Goal: Task Accomplishment & Management: Manage account settings

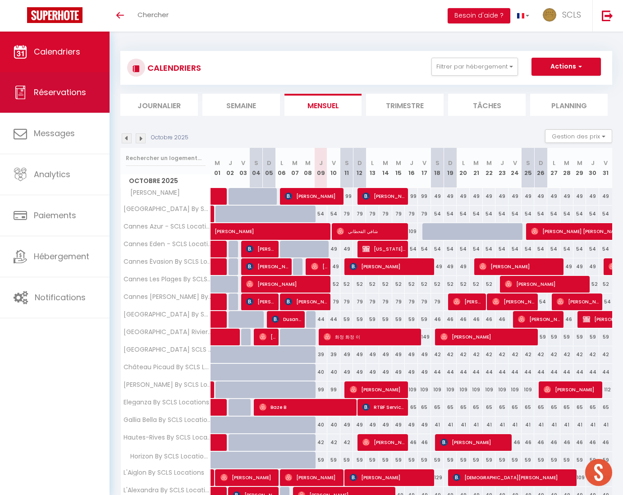
click at [68, 89] on span "Réservations" at bounding box center [60, 92] width 52 height 11
select select "not_cancelled"
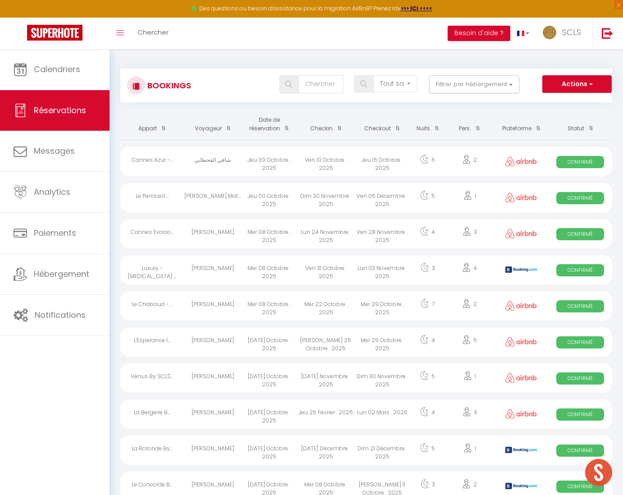
click at [589, 161] on span "Confirmé" at bounding box center [581, 162] width 48 height 12
select select "OK"
select select "0"
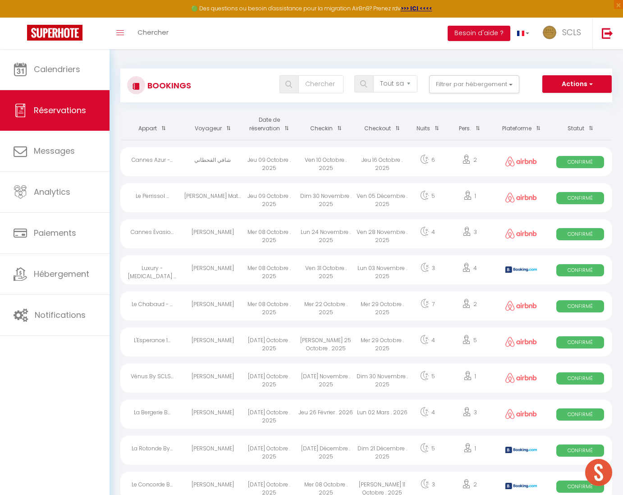
select select "1"
select select
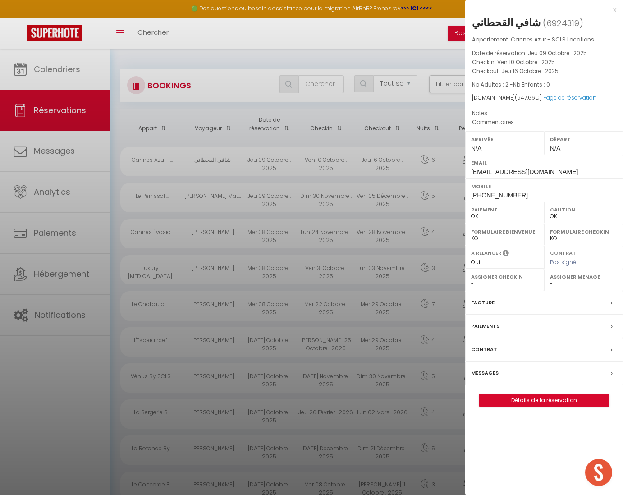
click at [185, 164] on div at bounding box center [311, 247] width 623 height 495
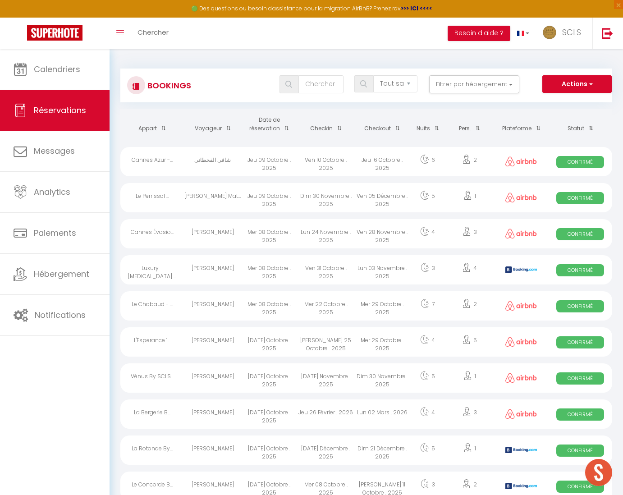
click at [185, 164] on div "شافي القحطاني" at bounding box center [213, 161] width 56 height 29
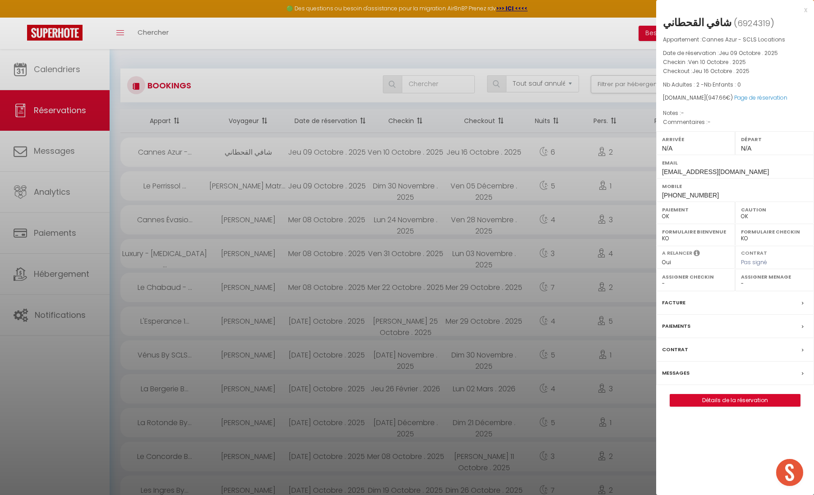
drag, startPoint x: 661, startPoint y: 22, endPoint x: 734, endPoint y: 23, distance: 72.6
click at [623, 23] on div "شافي القحطاني ( 6924319 ) Appartement : [GEOGRAPHIC_DATA] Azur - SCLS Locations…" at bounding box center [735, 211] width 158 height 392
copy h2 "شافي القحطاني"
drag, startPoint x: 660, startPoint y: 196, endPoint x: 711, endPoint y: 195, distance: 51.0
click at [623, 195] on div "Mobile +966551443999" at bounding box center [735, 189] width 158 height 23
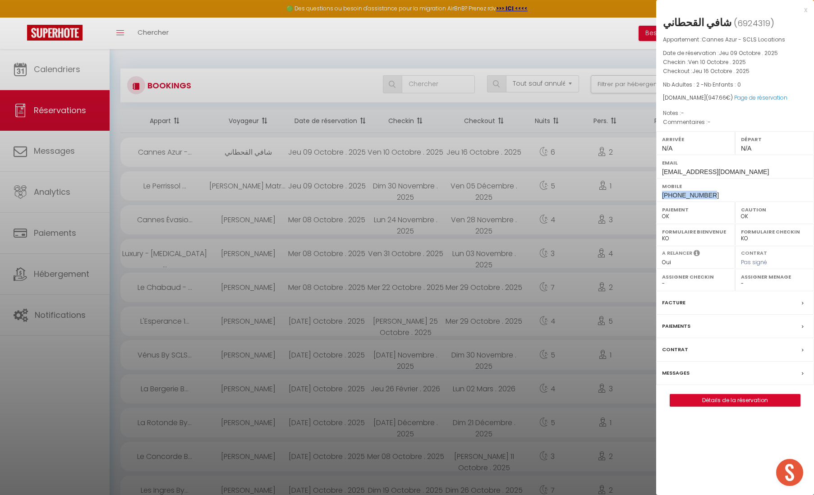
copy span "[PHONE_NUMBER]"
click at [623, 98] on link "Page de réservation" at bounding box center [760, 98] width 53 height 8
click at [430, 149] on div at bounding box center [407, 247] width 814 height 495
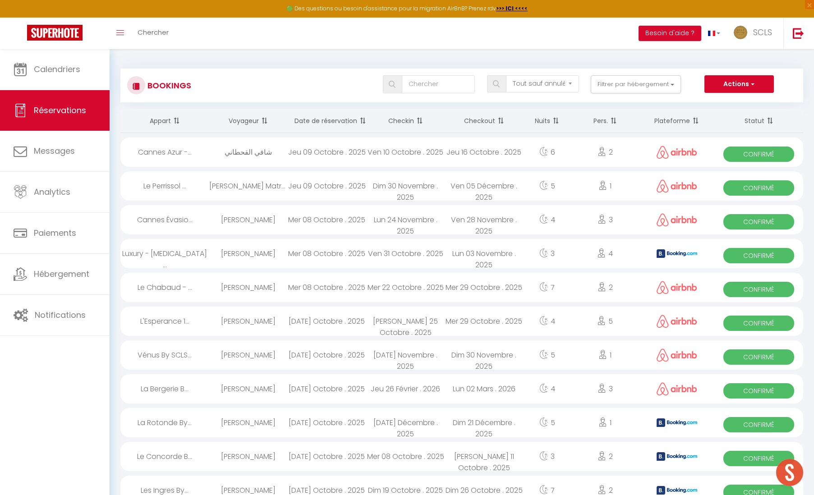
click at [623, 157] on span "Confirmé" at bounding box center [759, 154] width 71 height 15
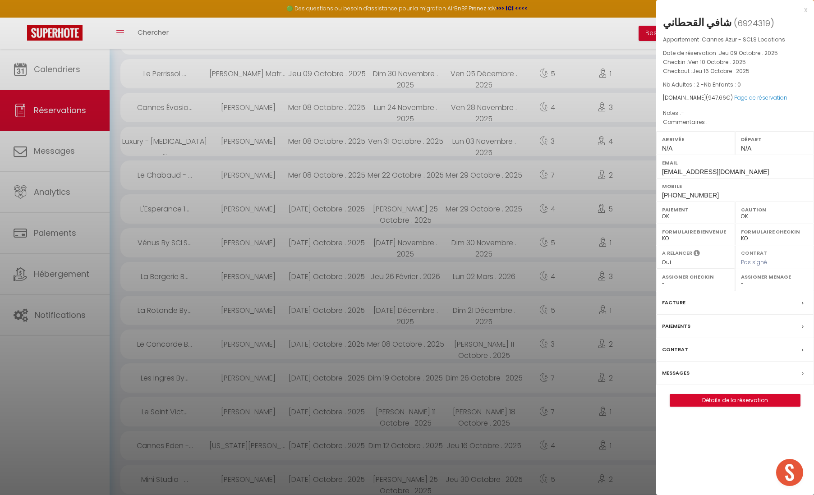
scroll to position [141, 0]
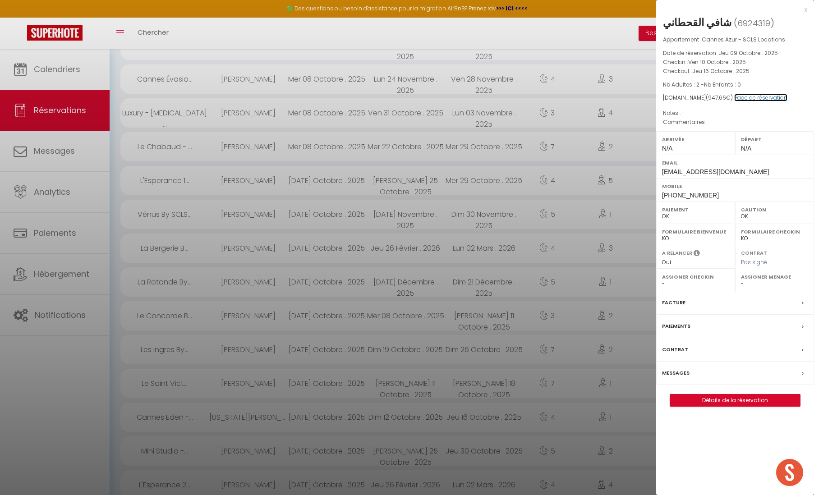
click at [623, 97] on link "Page de réservation" at bounding box center [760, 98] width 53 height 8
click at [72, 106] on div at bounding box center [407, 247] width 814 height 495
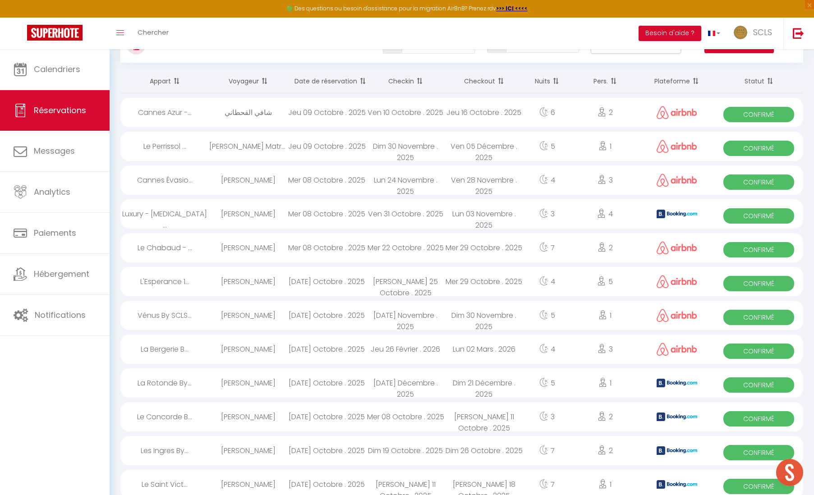
scroll to position [0, 0]
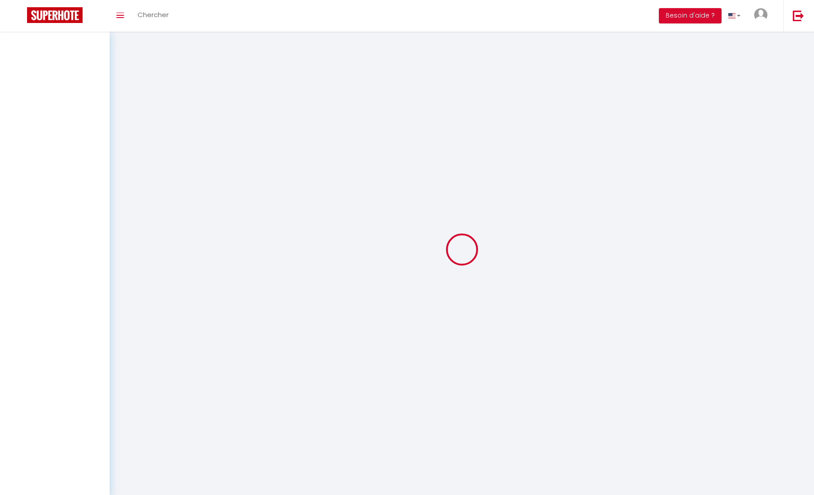
select select "not_cancelled"
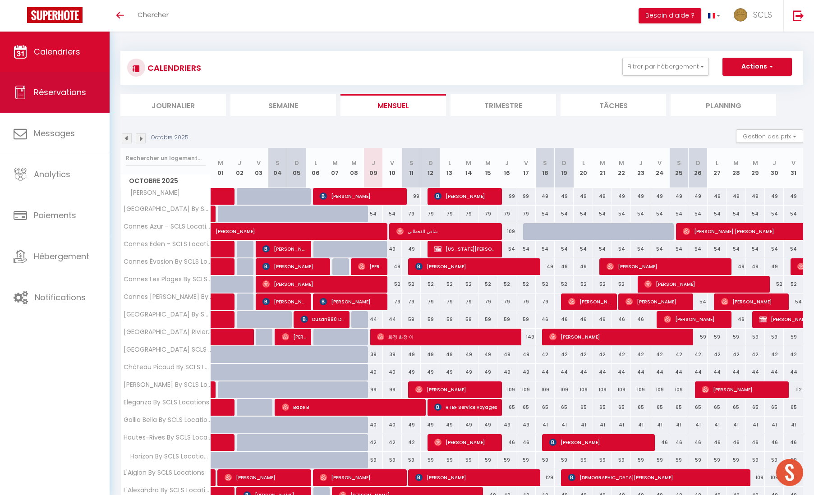
click at [56, 91] on span "Réservations" at bounding box center [60, 92] width 52 height 11
select select "not_cancelled"
select select
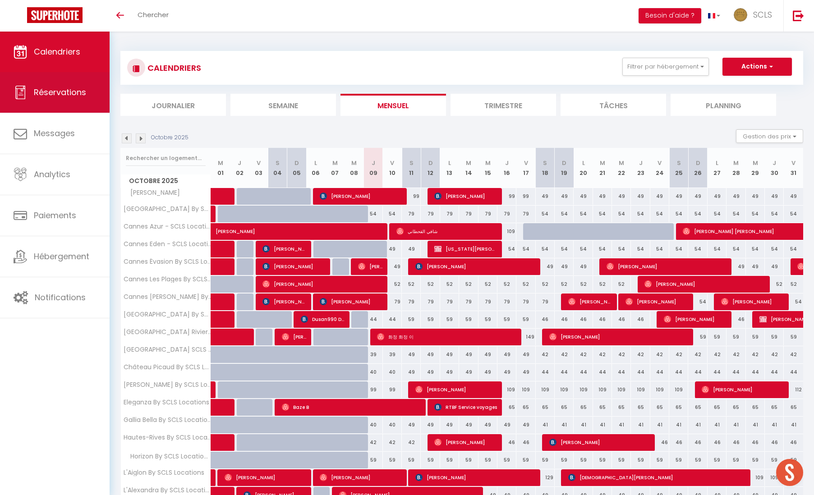
select select
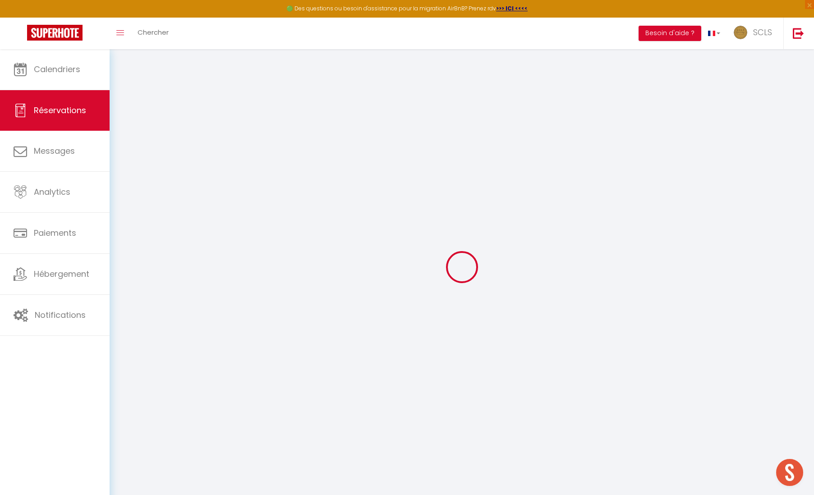
select select
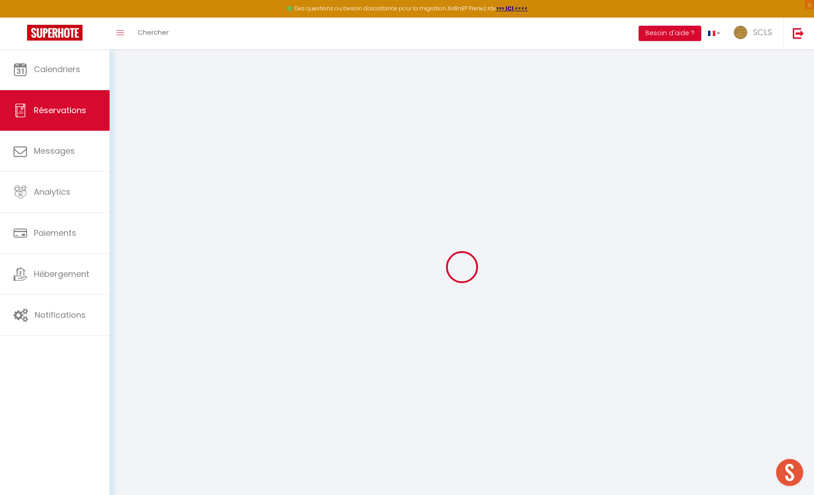
select select
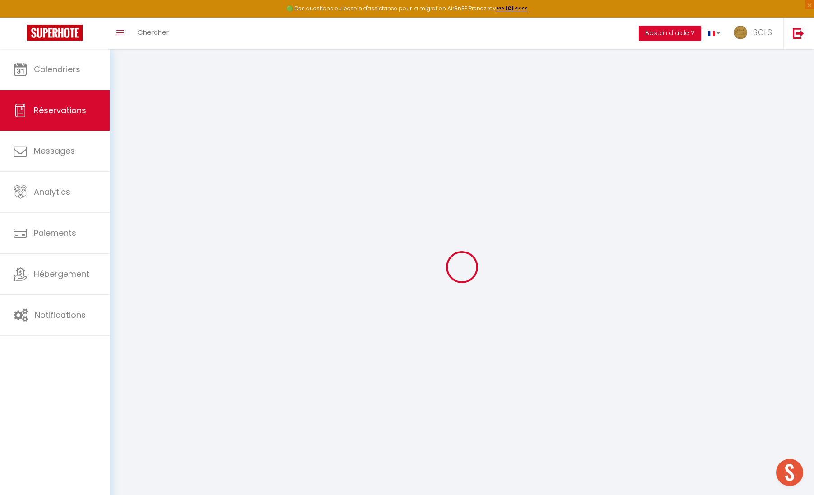
select select
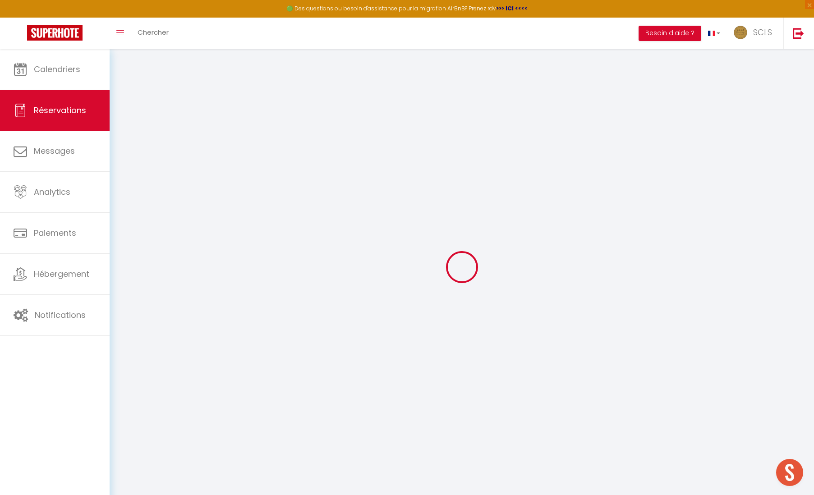
select select
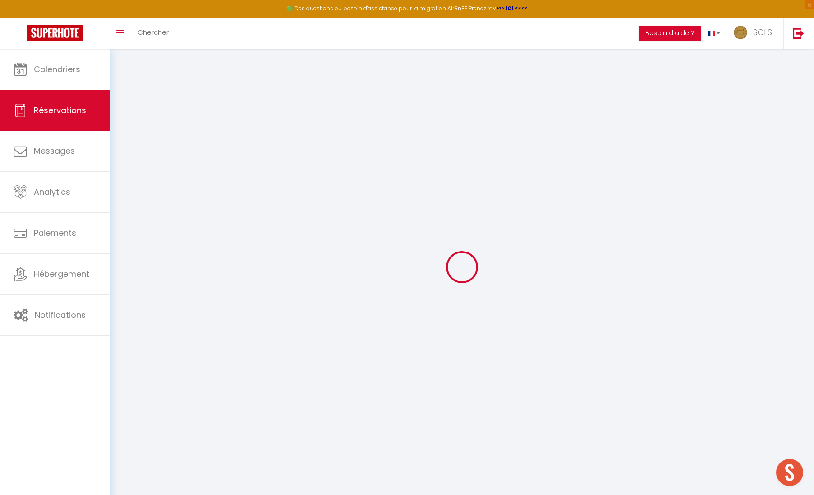
select select
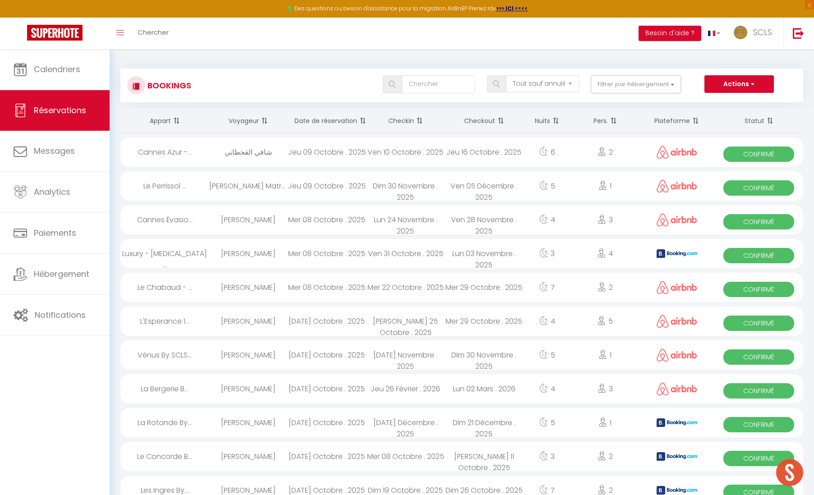
click at [771, 155] on span "Confirmé" at bounding box center [759, 154] width 71 height 15
select select "OK"
select select "0"
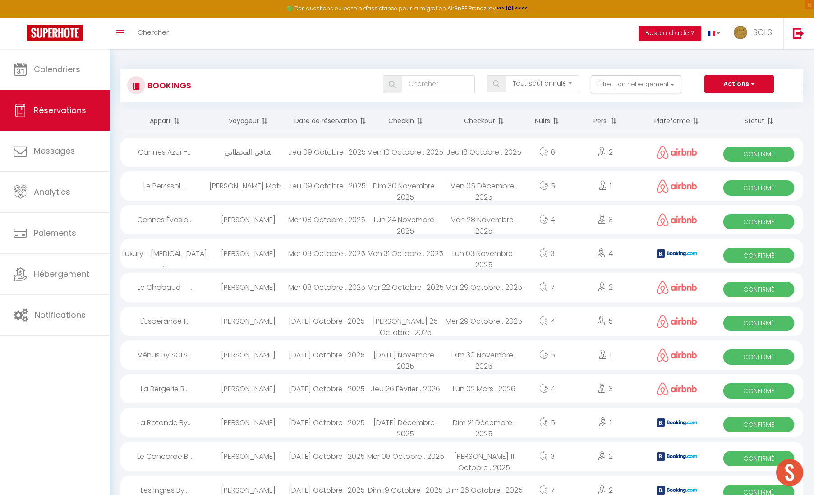
select select "1"
select select
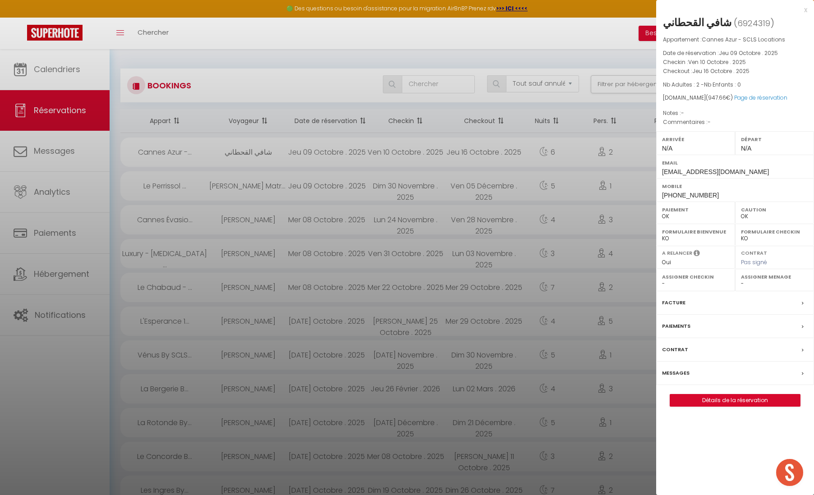
drag, startPoint x: 661, startPoint y: 23, endPoint x: 733, endPoint y: 23, distance: 71.3
click at [733, 23] on div "شافي القحطاني ( 6924319 ) Appartement : [GEOGRAPHIC_DATA] Azur - SCLS Locations…" at bounding box center [735, 211] width 158 height 392
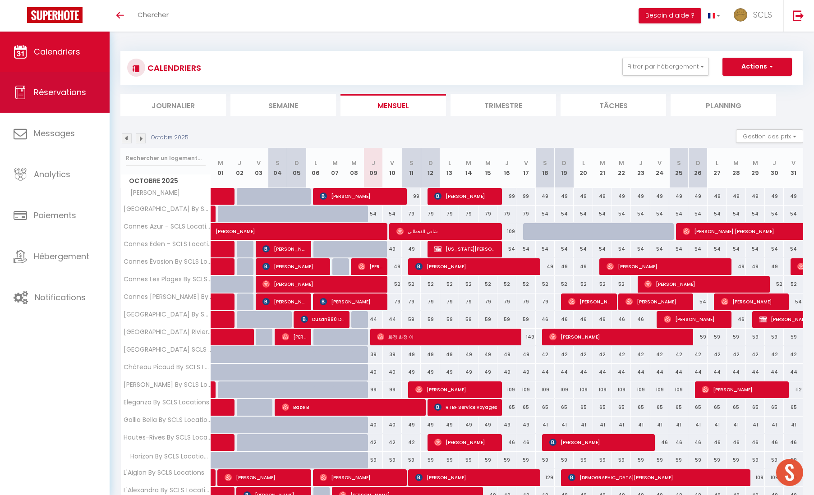
click at [73, 96] on span "Réservations" at bounding box center [60, 92] width 52 height 11
select select "not_cancelled"
select select
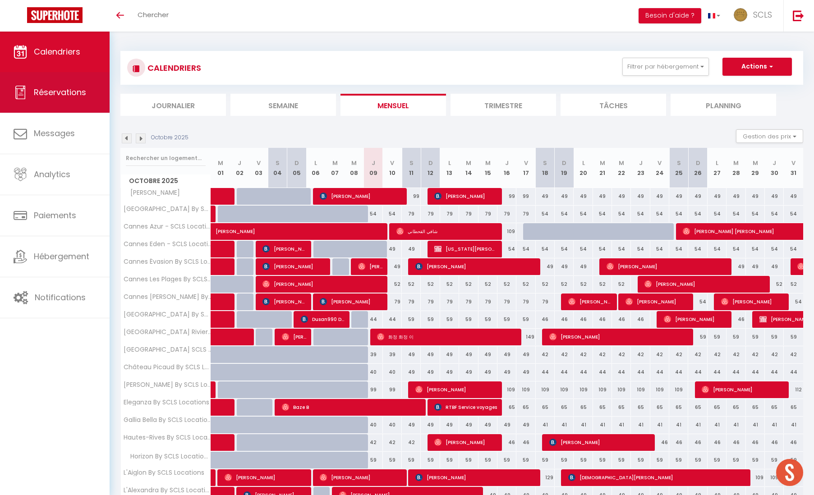
select select
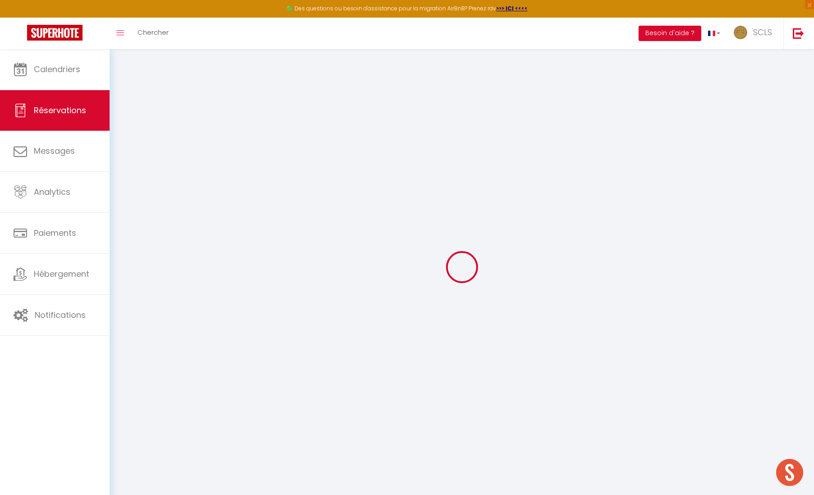
select select
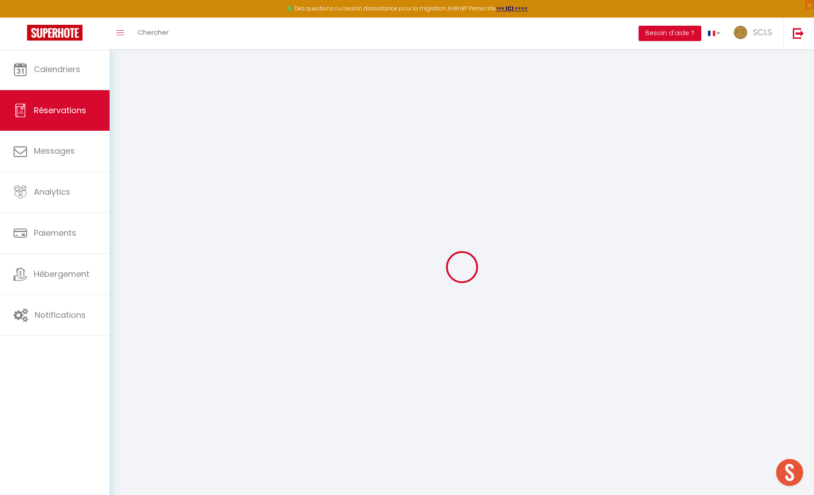
select select
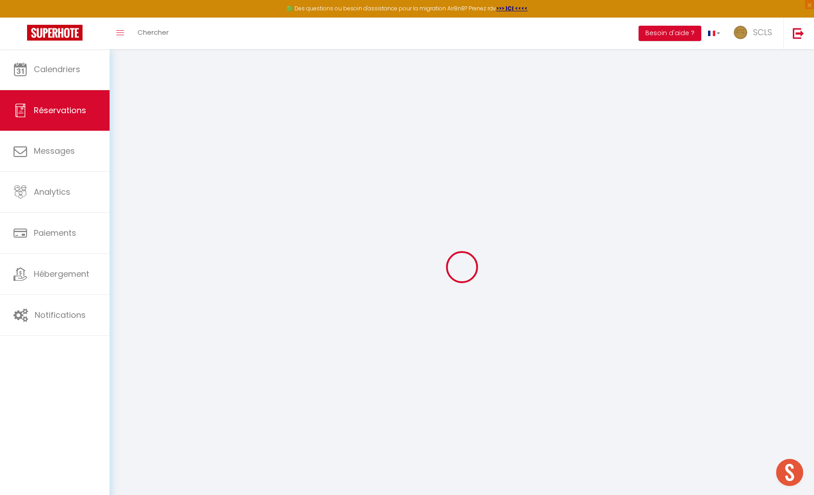
select select
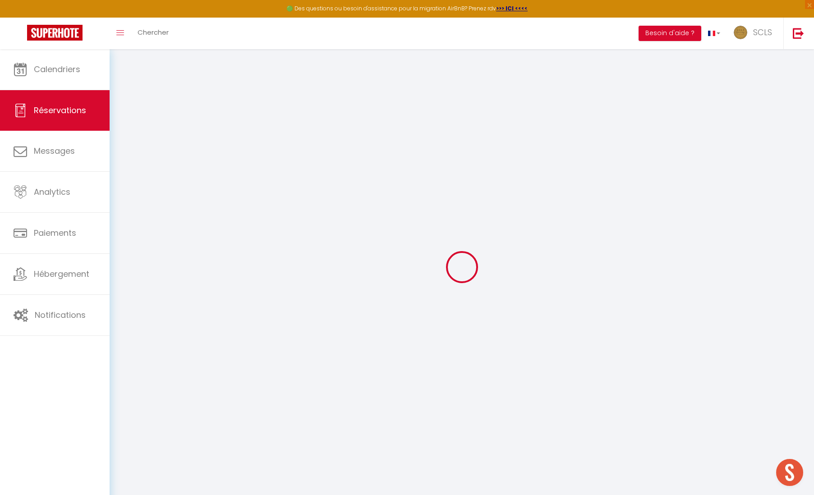
select select
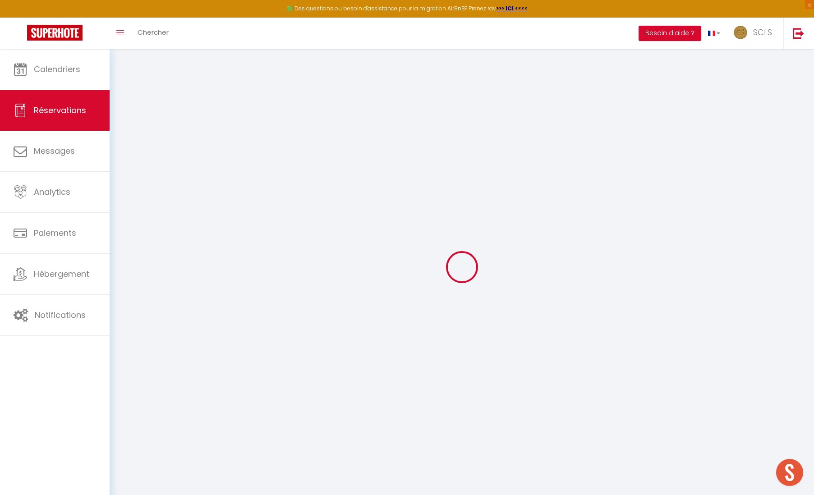
select select
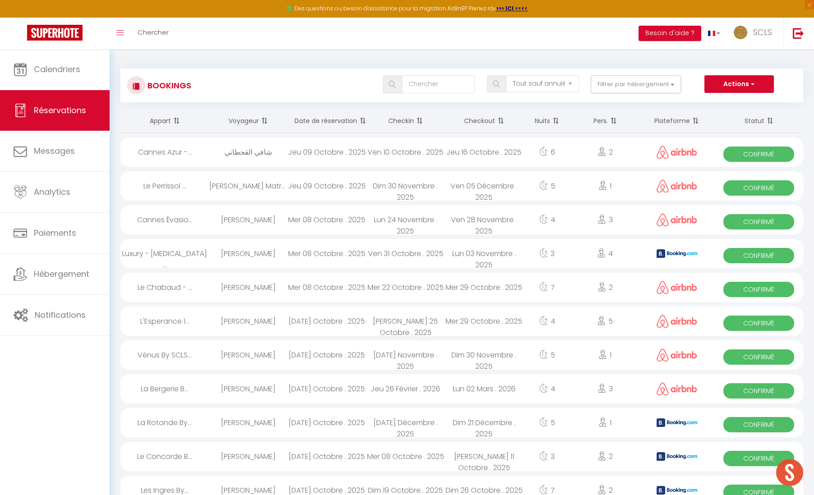
click at [262, 154] on div "شافي القحطاني" at bounding box center [248, 152] width 78 height 29
select select "OK"
select select "0"
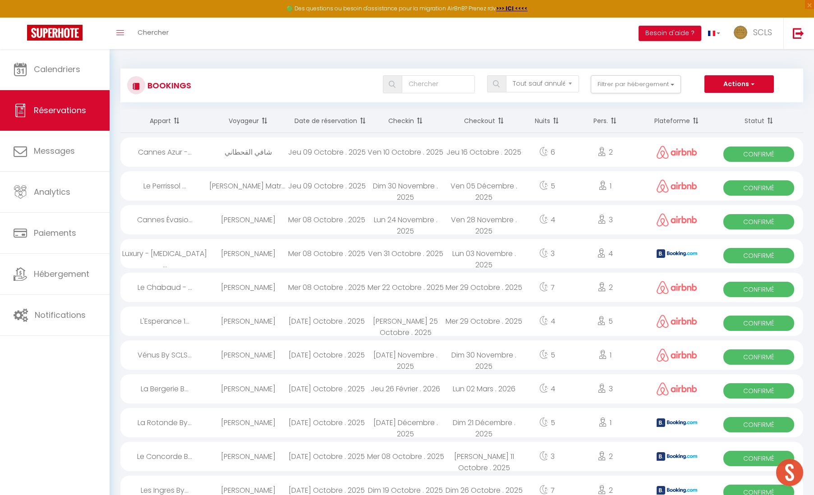
select select "1"
select select
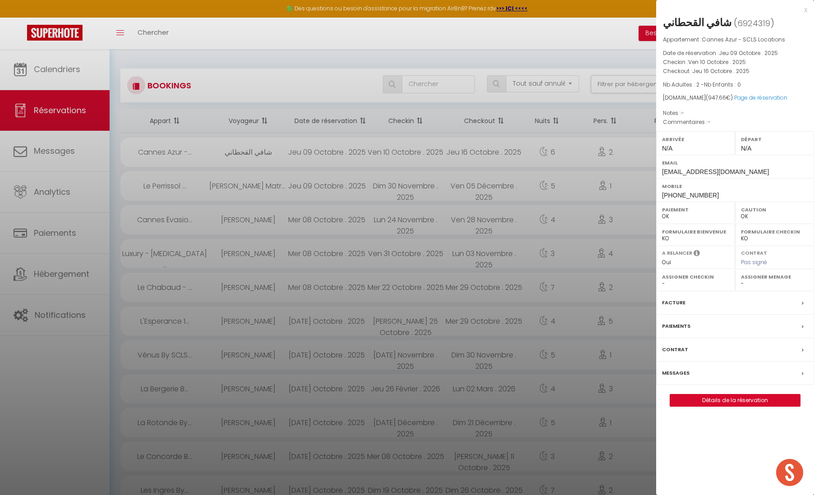
click at [660, 20] on div "شافي القحطاني ( 6924319 ) Appartement : [GEOGRAPHIC_DATA] Azur - SCLS Locations…" at bounding box center [735, 211] width 158 height 392
drag, startPoint x: 666, startPoint y: 22, endPoint x: 731, endPoint y: 21, distance: 65.0
click at [734, 20] on h2 "شافي القحطاني ( 6924319 )" at bounding box center [735, 22] width 144 height 15
click at [709, 75] on p "Checkout : Jeu 16 Octobre . 2025" at bounding box center [735, 71] width 144 height 9
click at [662, 22] on div "شافي القحطاني ( 6924319 ) Appartement : [GEOGRAPHIC_DATA] Azur - SCLS Locations…" at bounding box center [735, 211] width 158 height 392
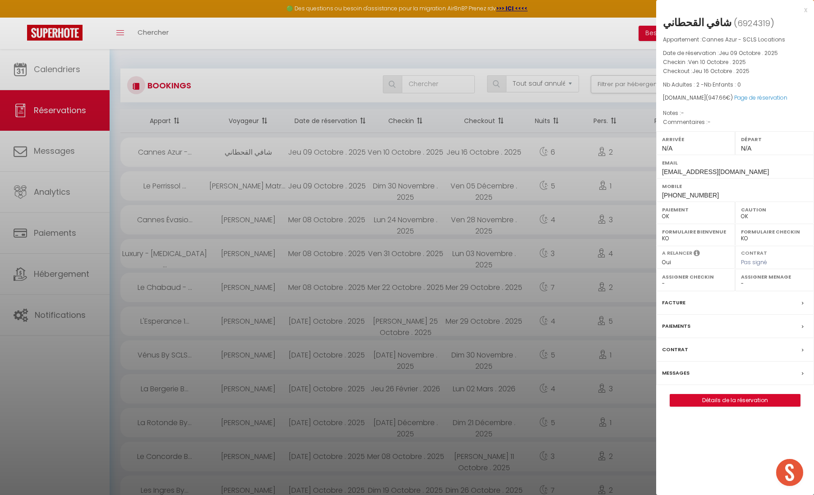
click at [662, 22] on div "شافي القحطاني ( 6924319 ) Appartement : [GEOGRAPHIC_DATA] Azur - SCLS Locations…" at bounding box center [735, 211] width 158 height 392
drag, startPoint x: 662, startPoint y: 22, endPoint x: 722, endPoint y: 21, distance: 59.5
click at [728, 25] on div "شافي القحطاني ( 6924319 ) Appartement : [GEOGRAPHIC_DATA] Azur - SCLS Locations…" at bounding box center [735, 211] width 158 height 392
copy div "شافي القحطاني"
